Goal: Complete application form

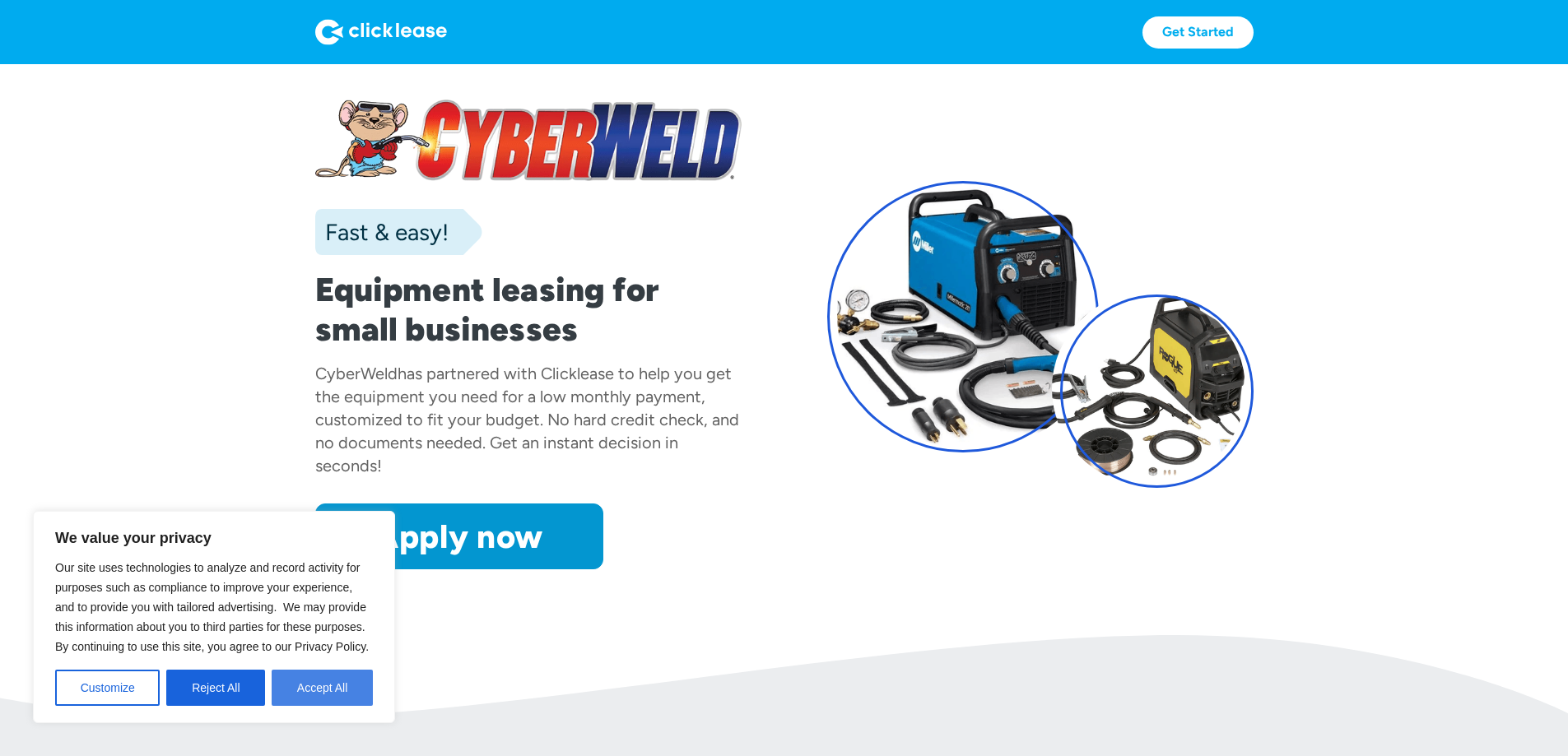
click at [321, 687] on button "Accept All" at bounding box center [323, 688] width 101 height 37
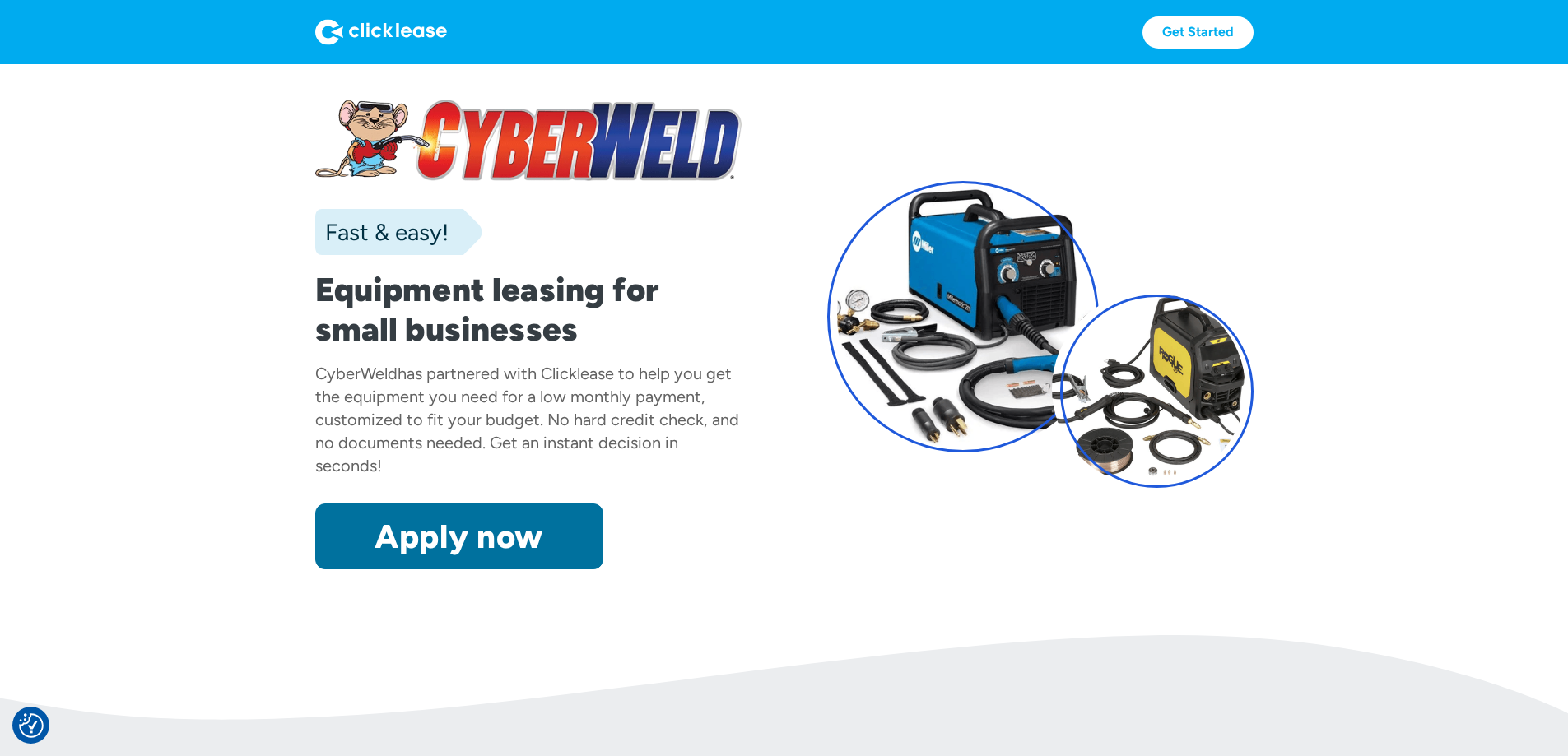
click at [328, 569] on link "Apply now" at bounding box center [459, 537] width 288 height 66
click at [373, 569] on link "Apply now" at bounding box center [459, 537] width 288 height 66
